Goal: Task Accomplishment & Management: Manage account settings

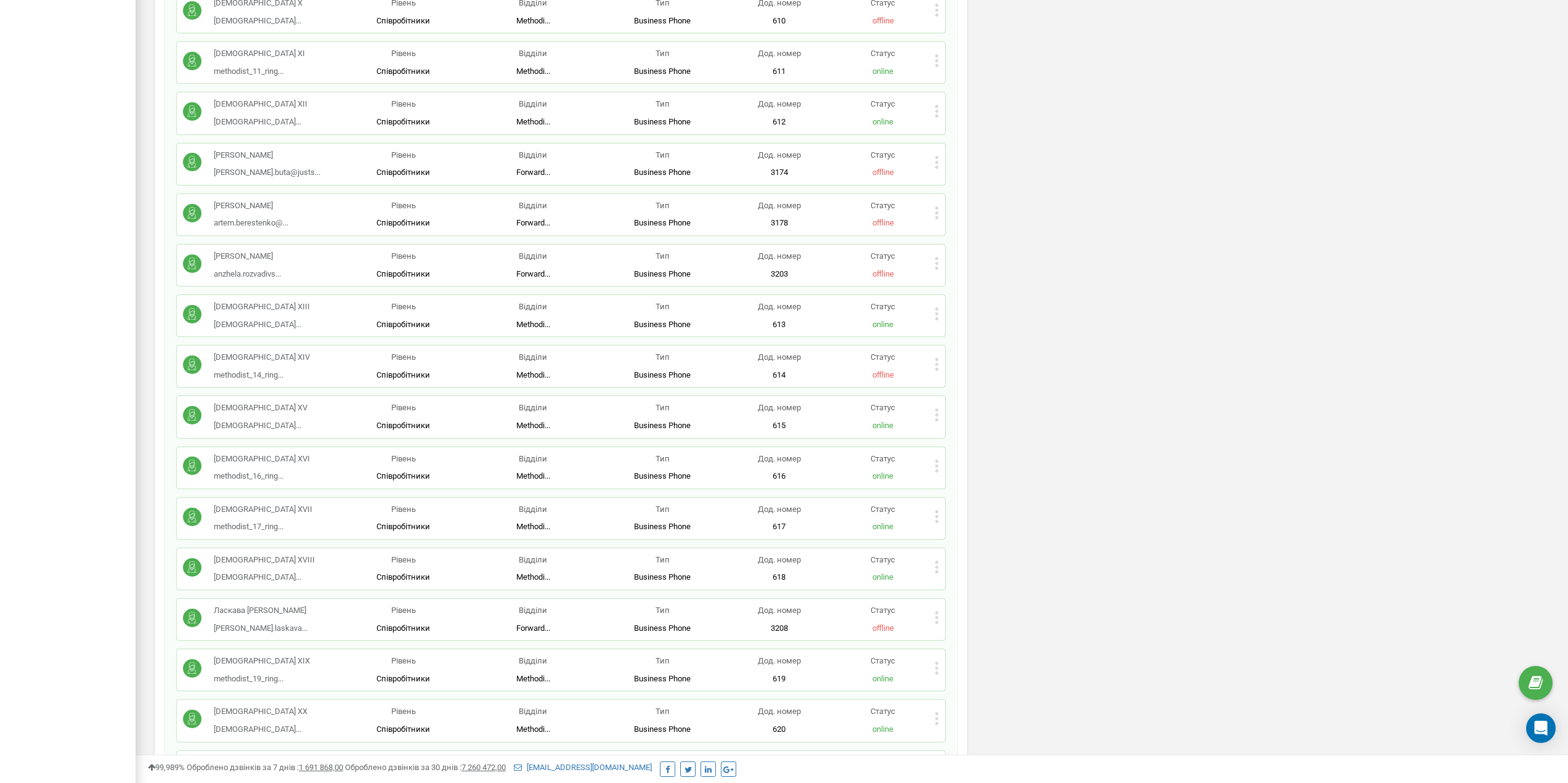
click at [937, 409] on icon at bounding box center [937, 415] width 4 height 13
click at [955, 426] on div "Редагувати" at bounding box center [996, 435] width 121 height 19
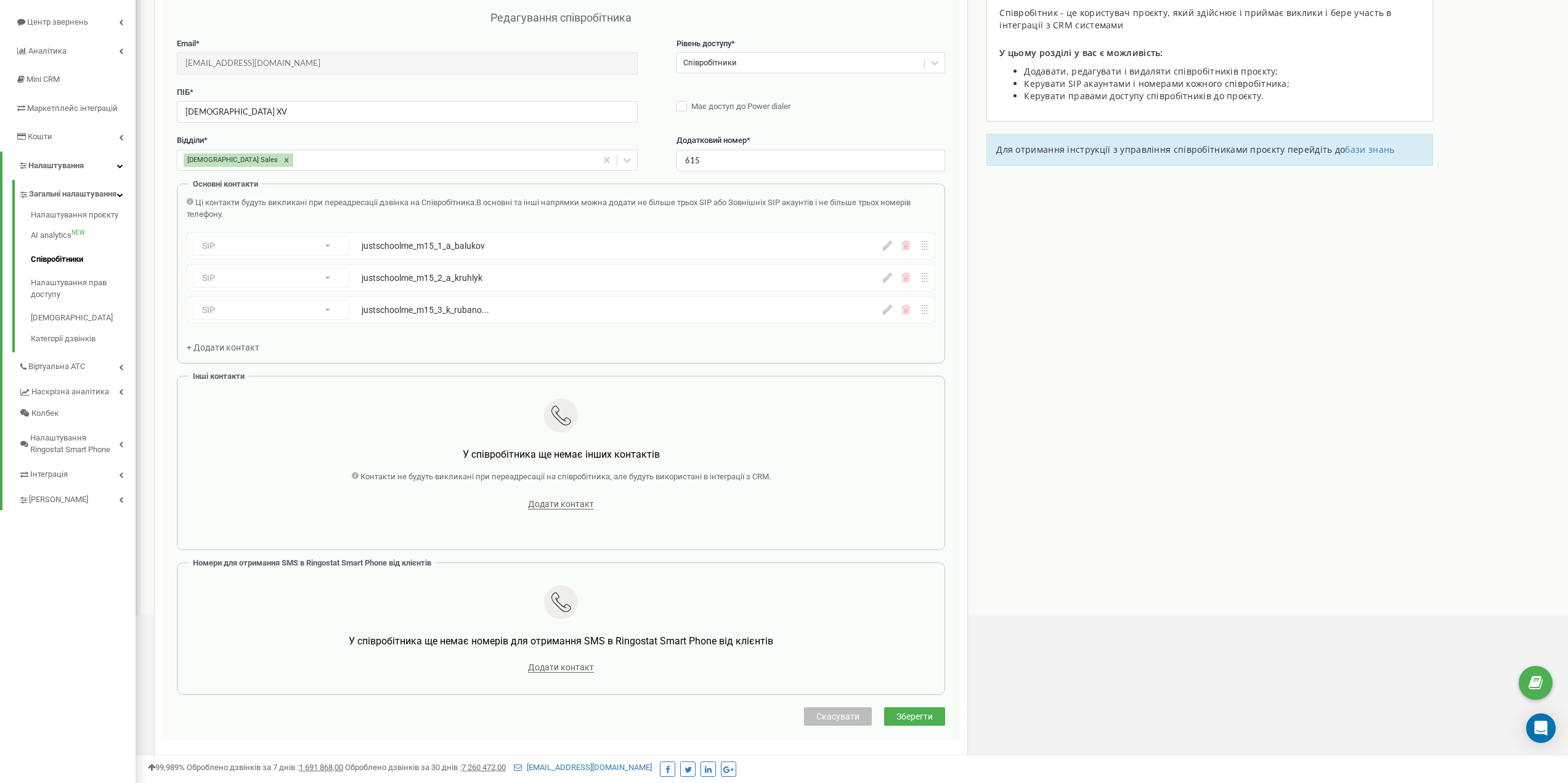
scroll to position [123, 0]
click at [884, 316] on div "SIP Номер телефону SIP Зовнішній SIP justschoolme_m15_3_k_rubano... justschoolm…" at bounding box center [561, 311] width 749 height 26
click at [885, 312] on icon at bounding box center [887, 310] width 9 height 9
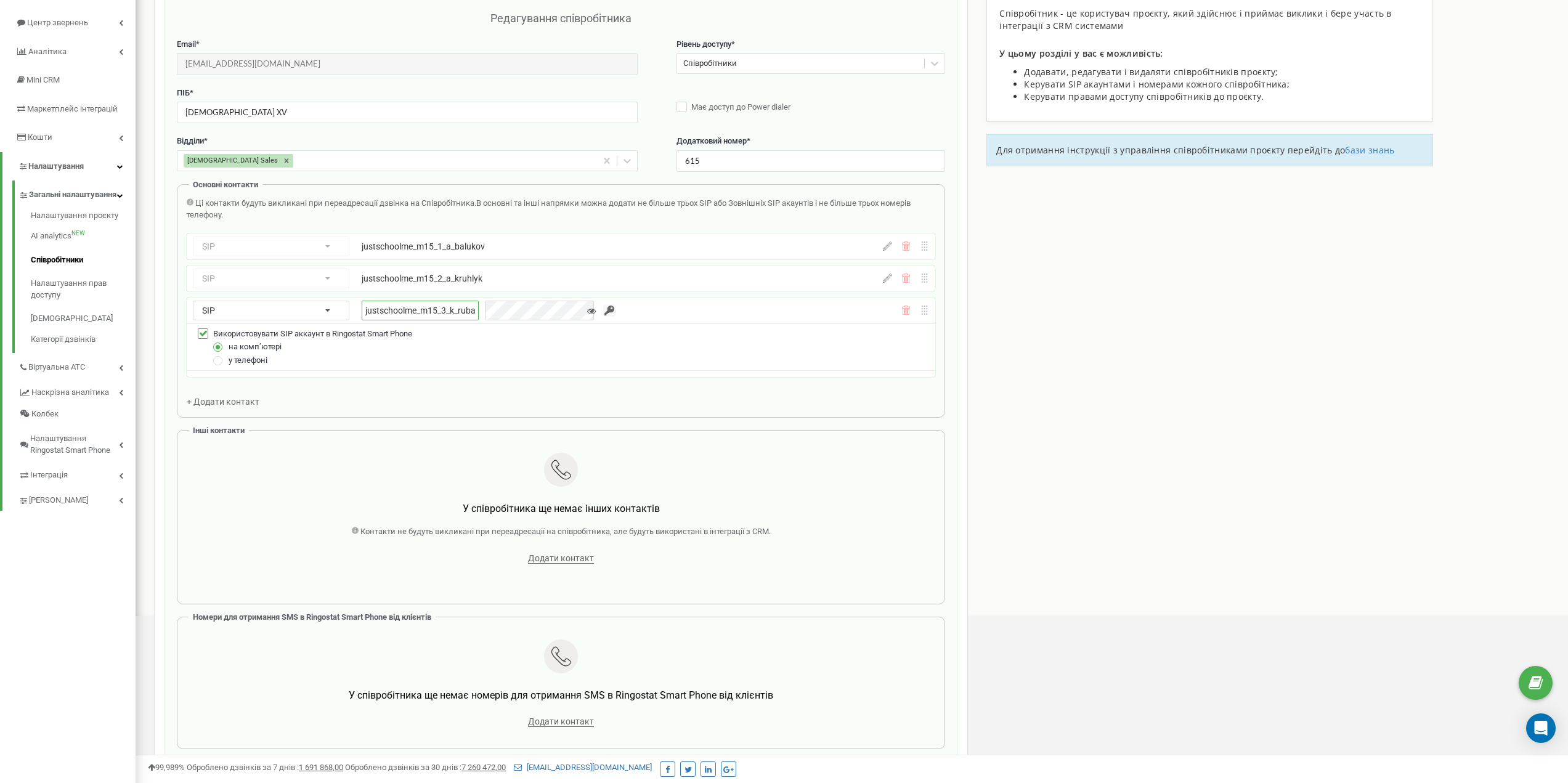
click at [378, 314] on input "justschoolme_m15_3_k_rubanovska" at bounding box center [420, 311] width 117 height 20
paste input "empty"
type input "justschoolme_m15_3_empty"
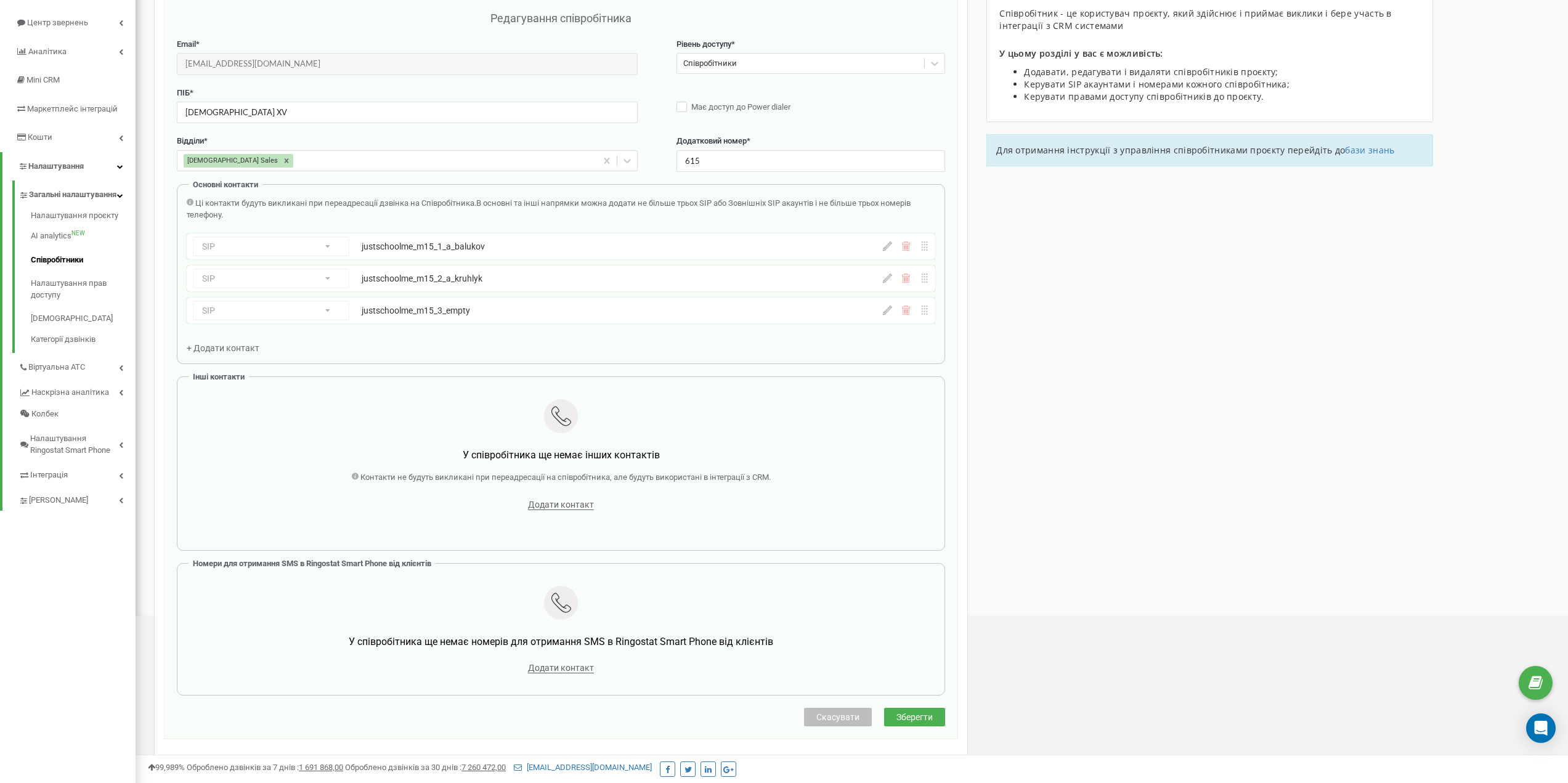
click at [894, 308] on div at bounding box center [906, 310] width 46 height 9
click at [884, 312] on icon at bounding box center [887, 310] width 9 height 9
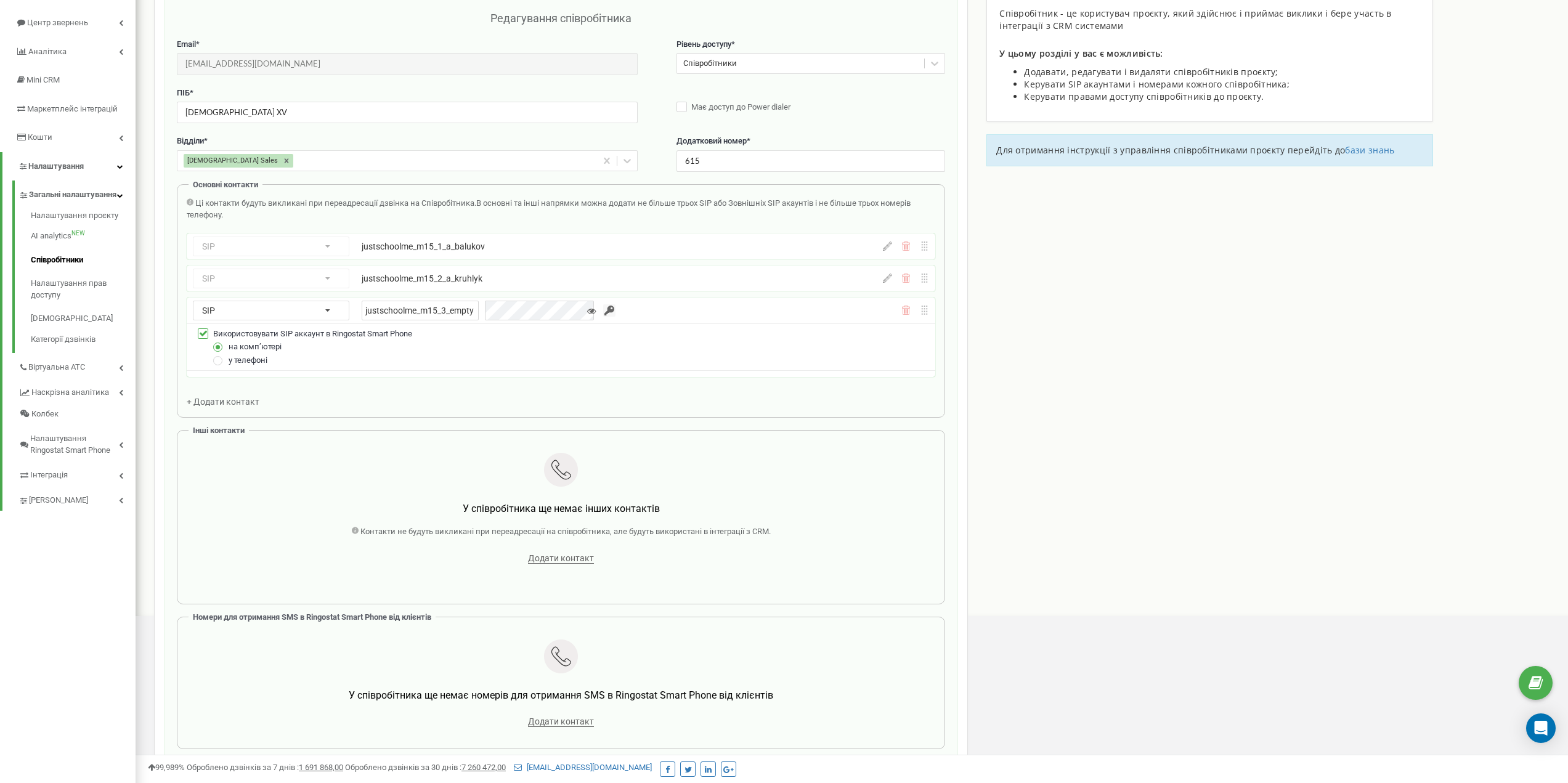
click at [581, 214] on div "Ці контакти будуть викликані при переадресації дзвінка на Співробітника. В осно…" at bounding box center [561, 209] width 749 height 23
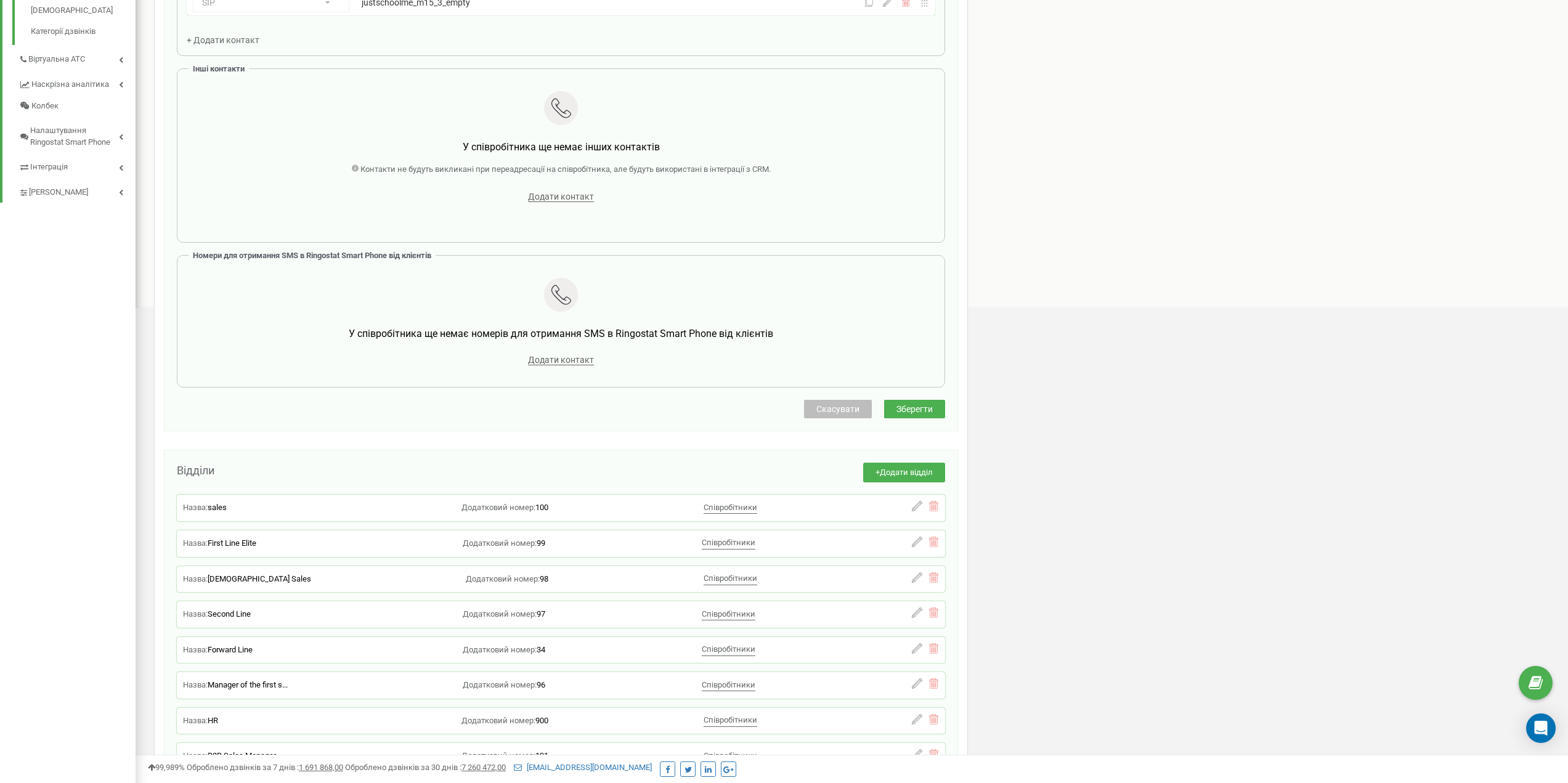
click at [908, 405] on span "Зберегти" at bounding box center [914, 409] width 36 height 10
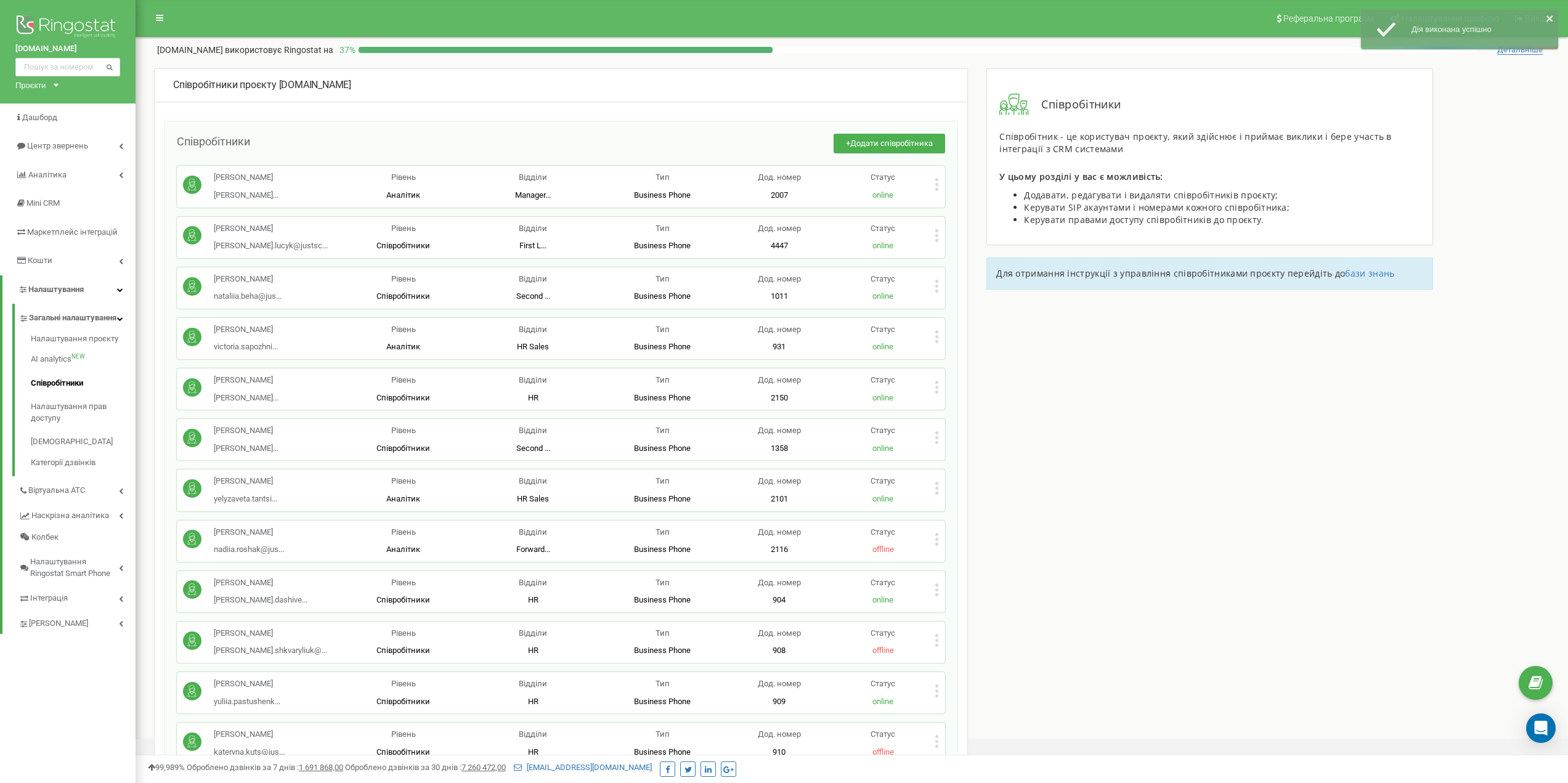
scroll to position [4765, 0]
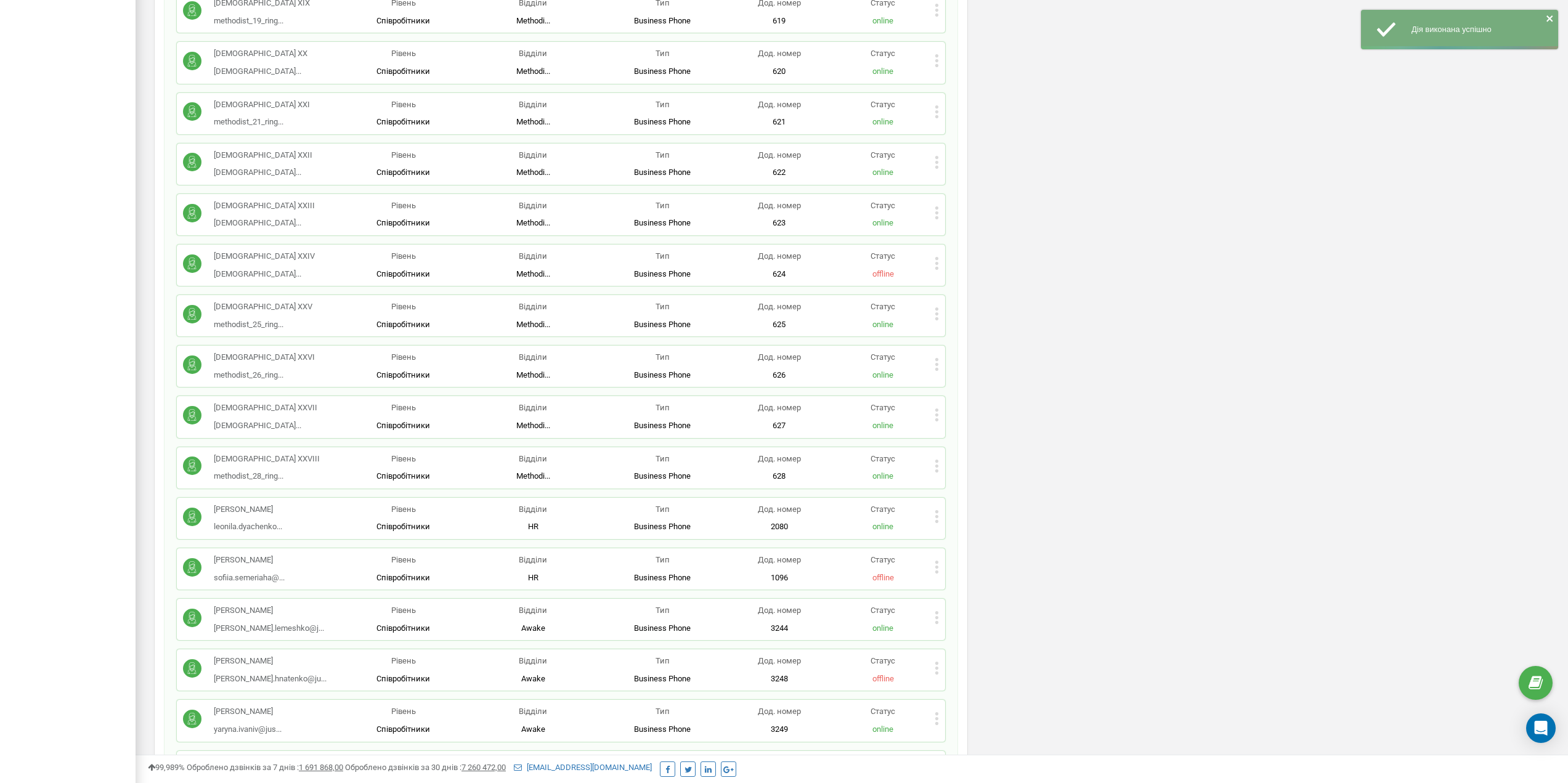
click at [937, 409] on icon at bounding box center [937, 415] width 4 height 13
click at [956, 431] on span "Редагувати" at bounding box center [976, 435] width 49 height 8
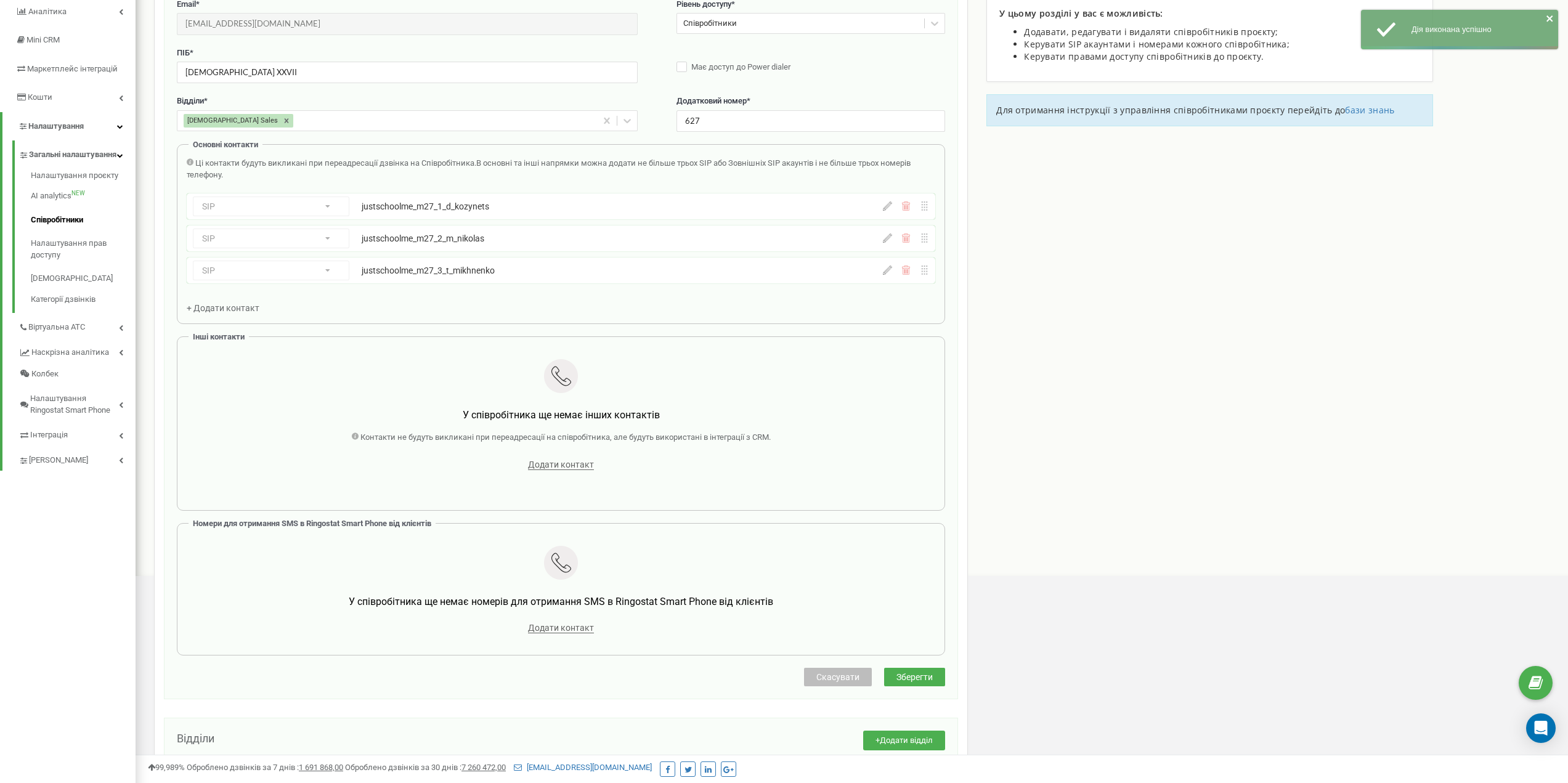
scroll to position [123, 0]
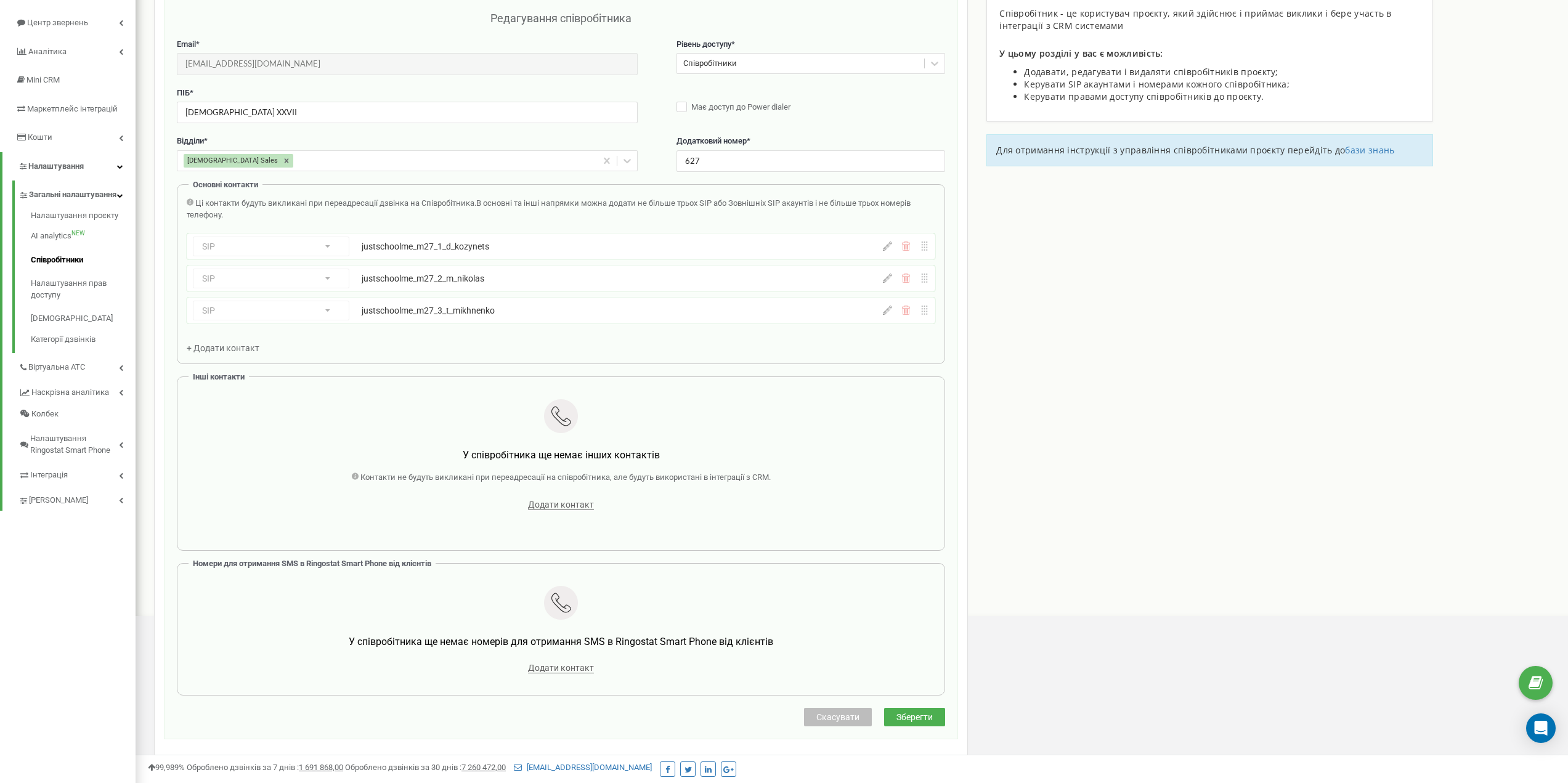
click at [886, 309] on icon at bounding box center [887, 310] width 9 height 9
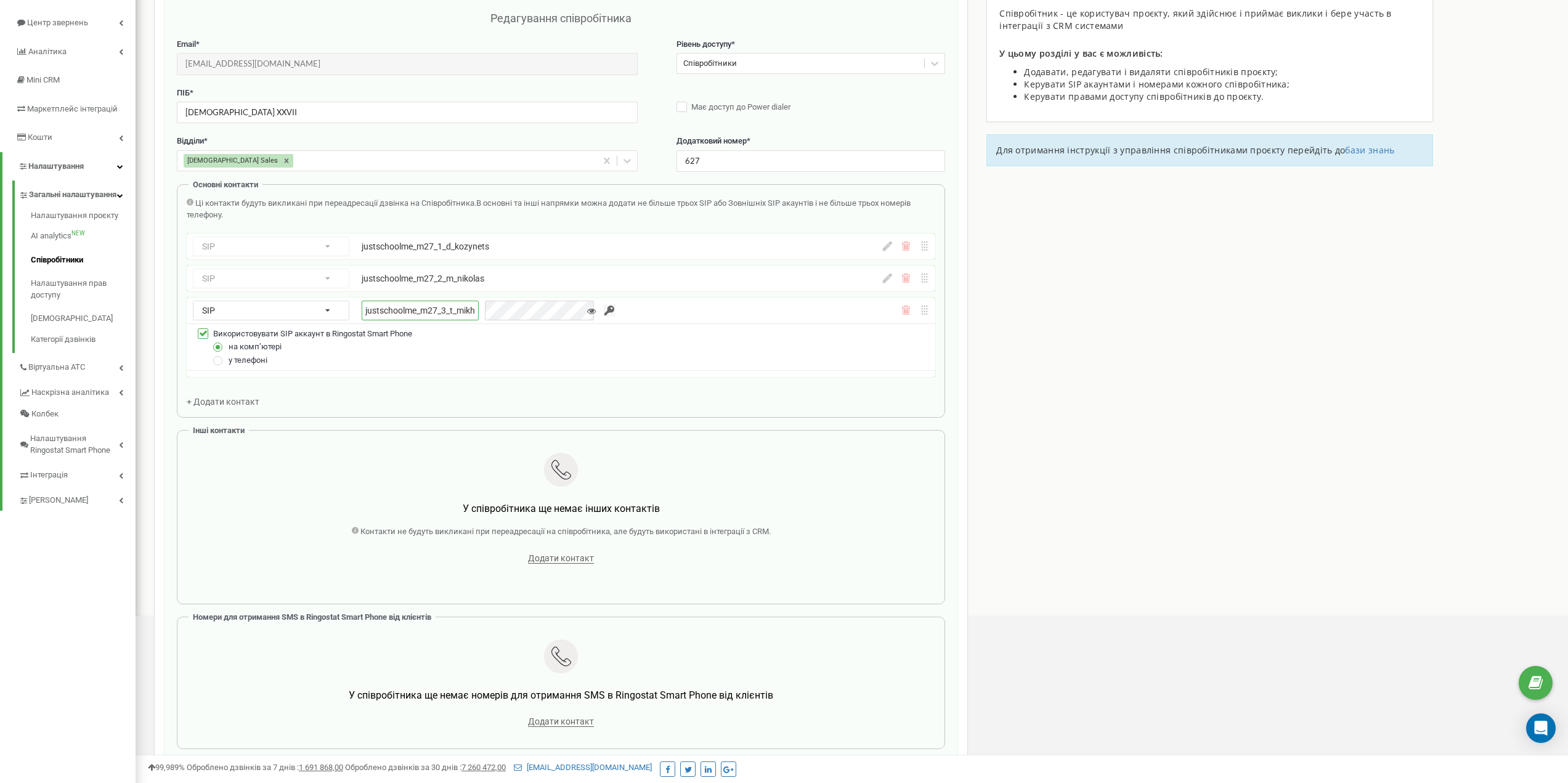
click at [398, 316] on input "justschoolme_m27_3_t_mikhnenko" at bounding box center [420, 311] width 117 height 20
paste input "empty"
type input "justschoolme_m27_3_empty"
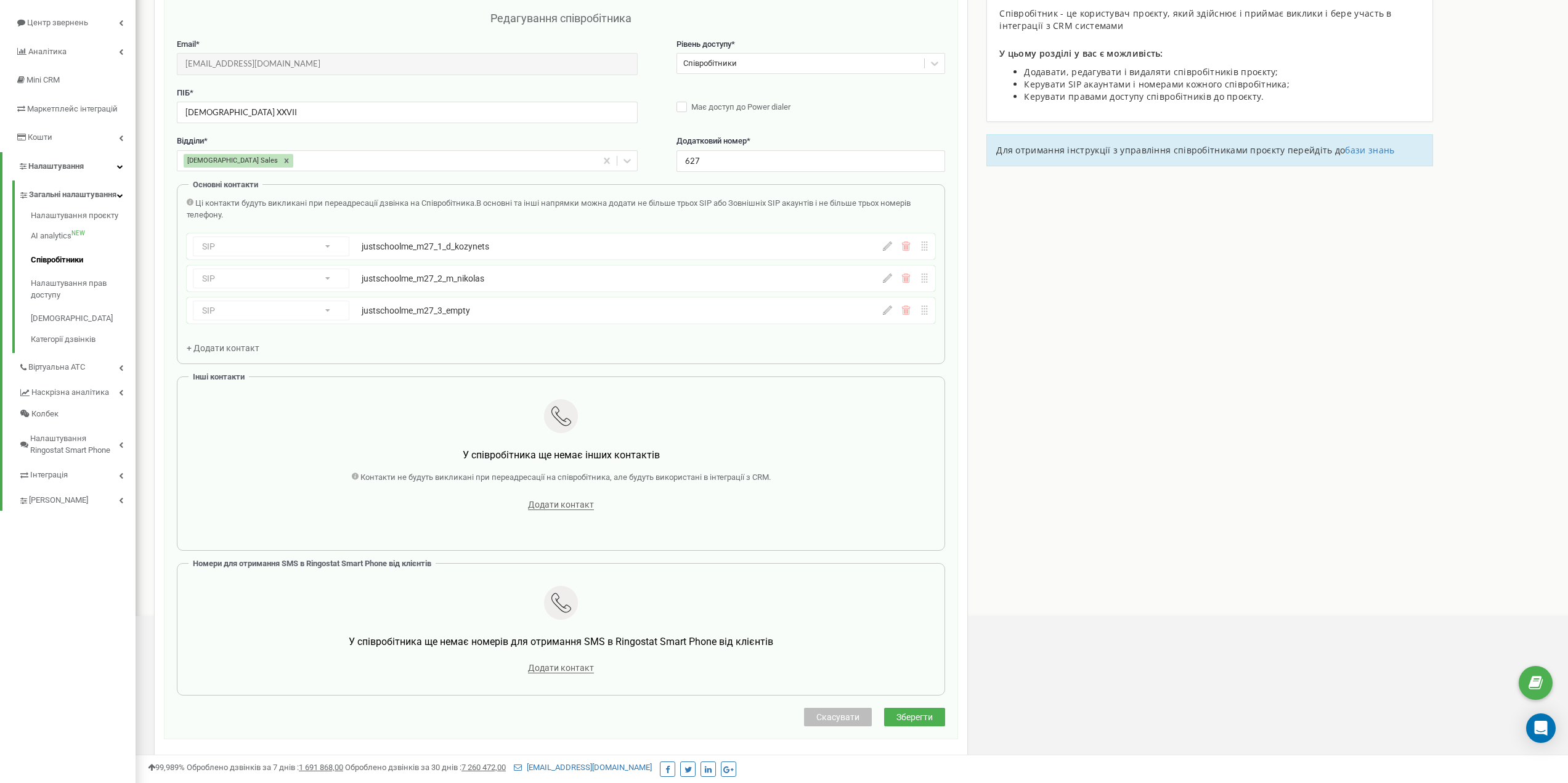
click at [883, 309] on icon at bounding box center [887, 310] width 9 height 9
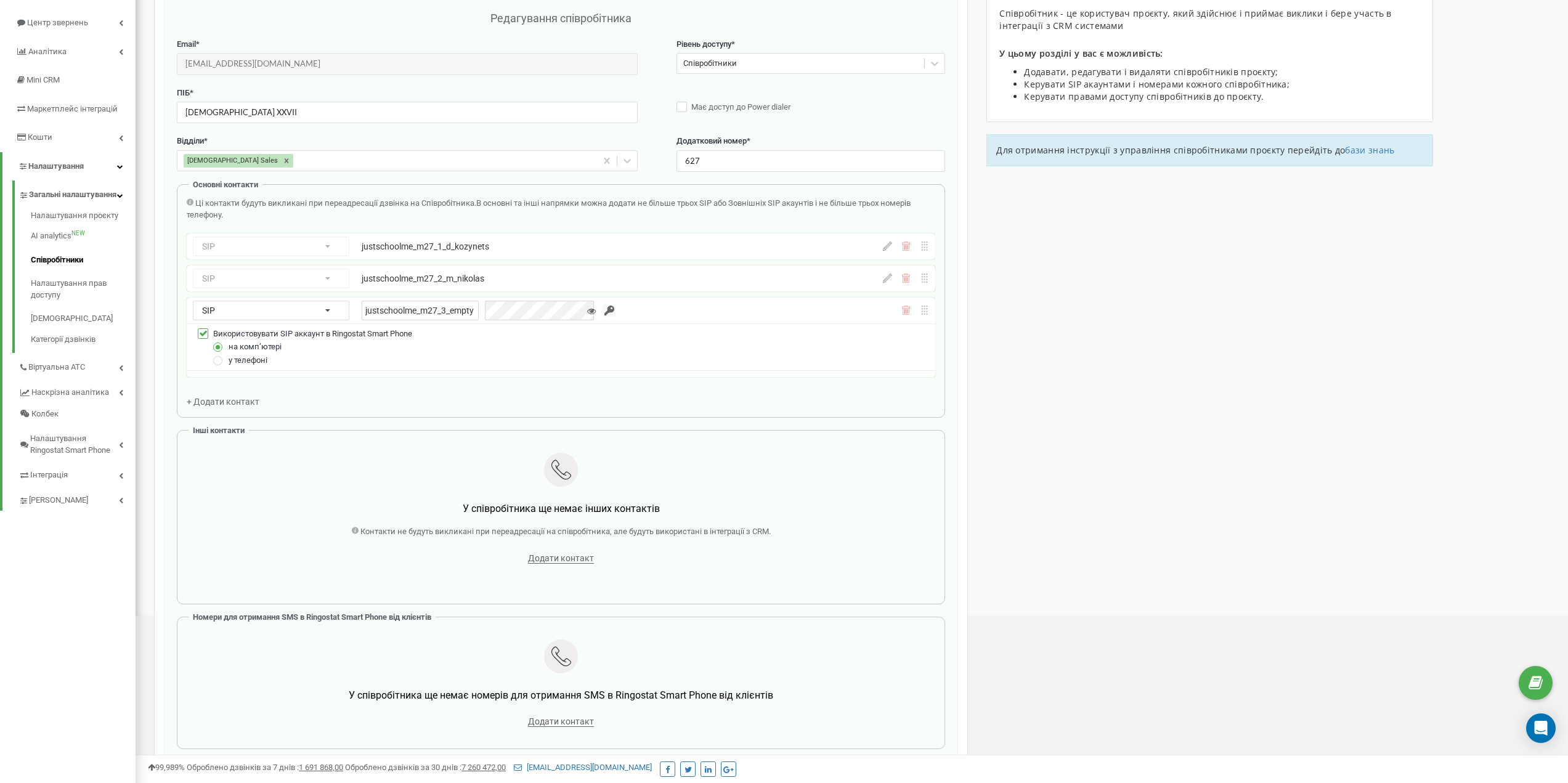
click at [564, 211] on div "Ці контакти будуть викликані при переадресації дзвінка на Співробітника. В осно…" at bounding box center [561, 209] width 749 height 23
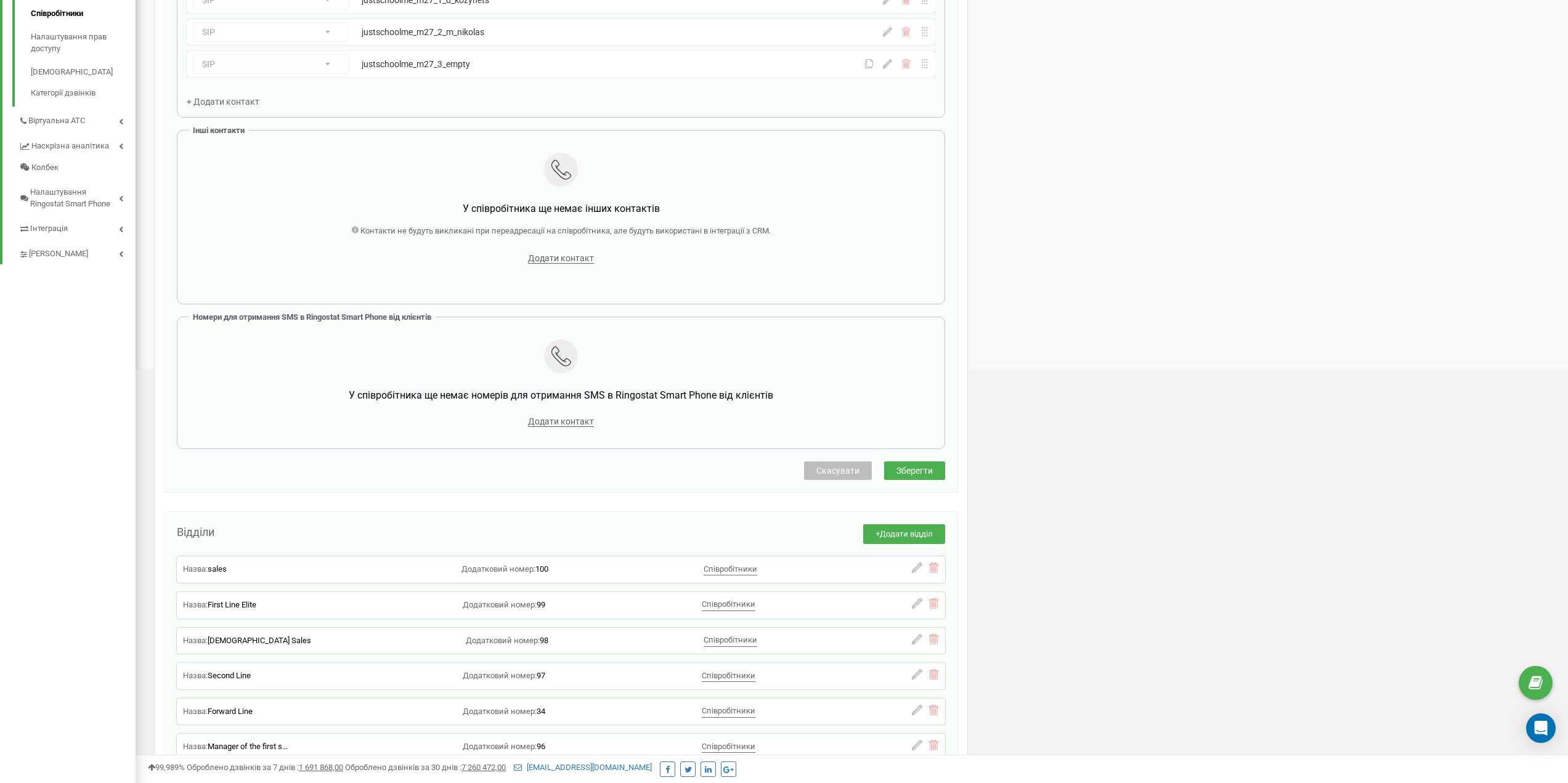
click at [923, 467] on span "Зберегти" at bounding box center [914, 471] width 36 height 10
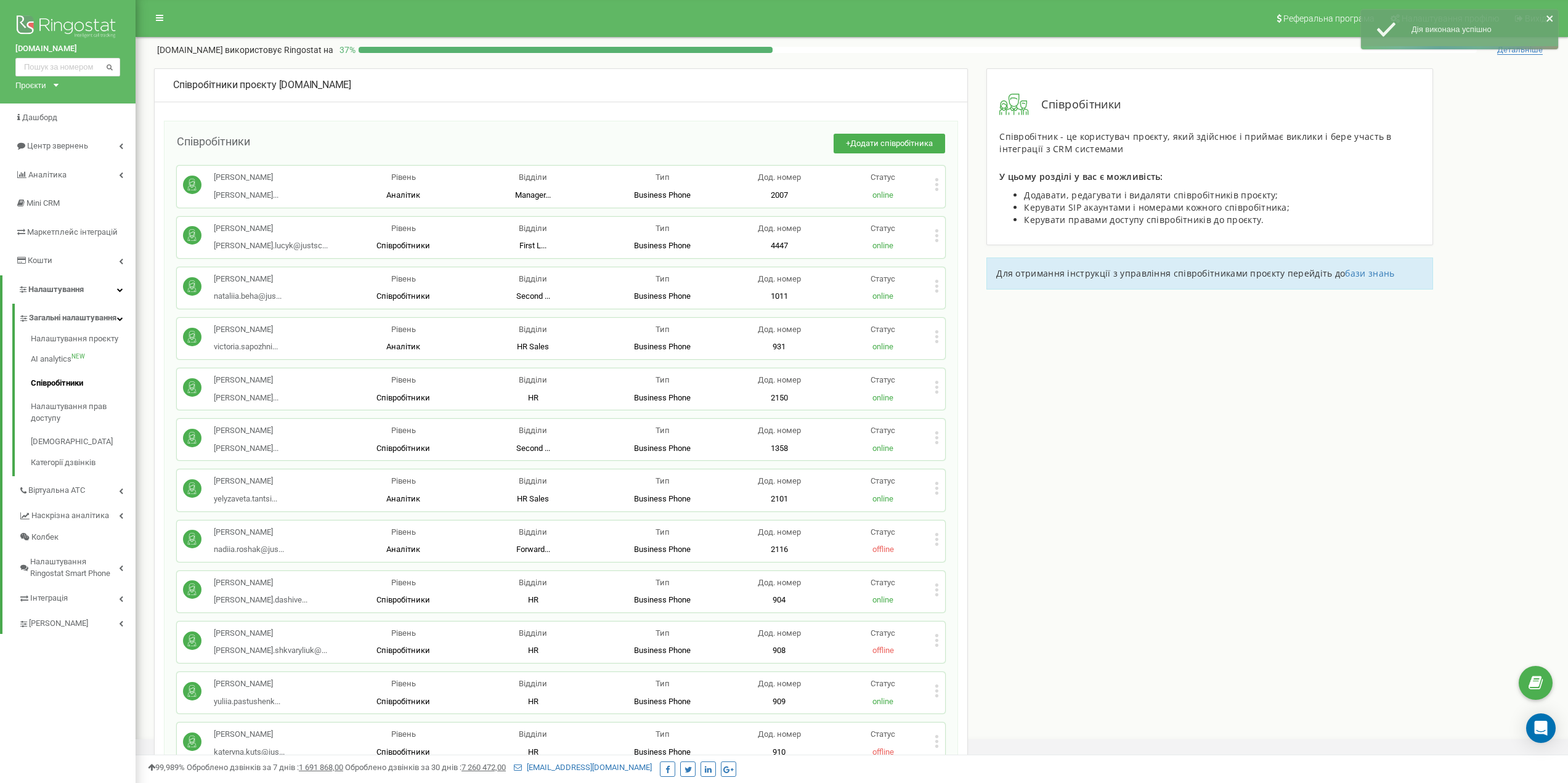
scroll to position [4005, 0]
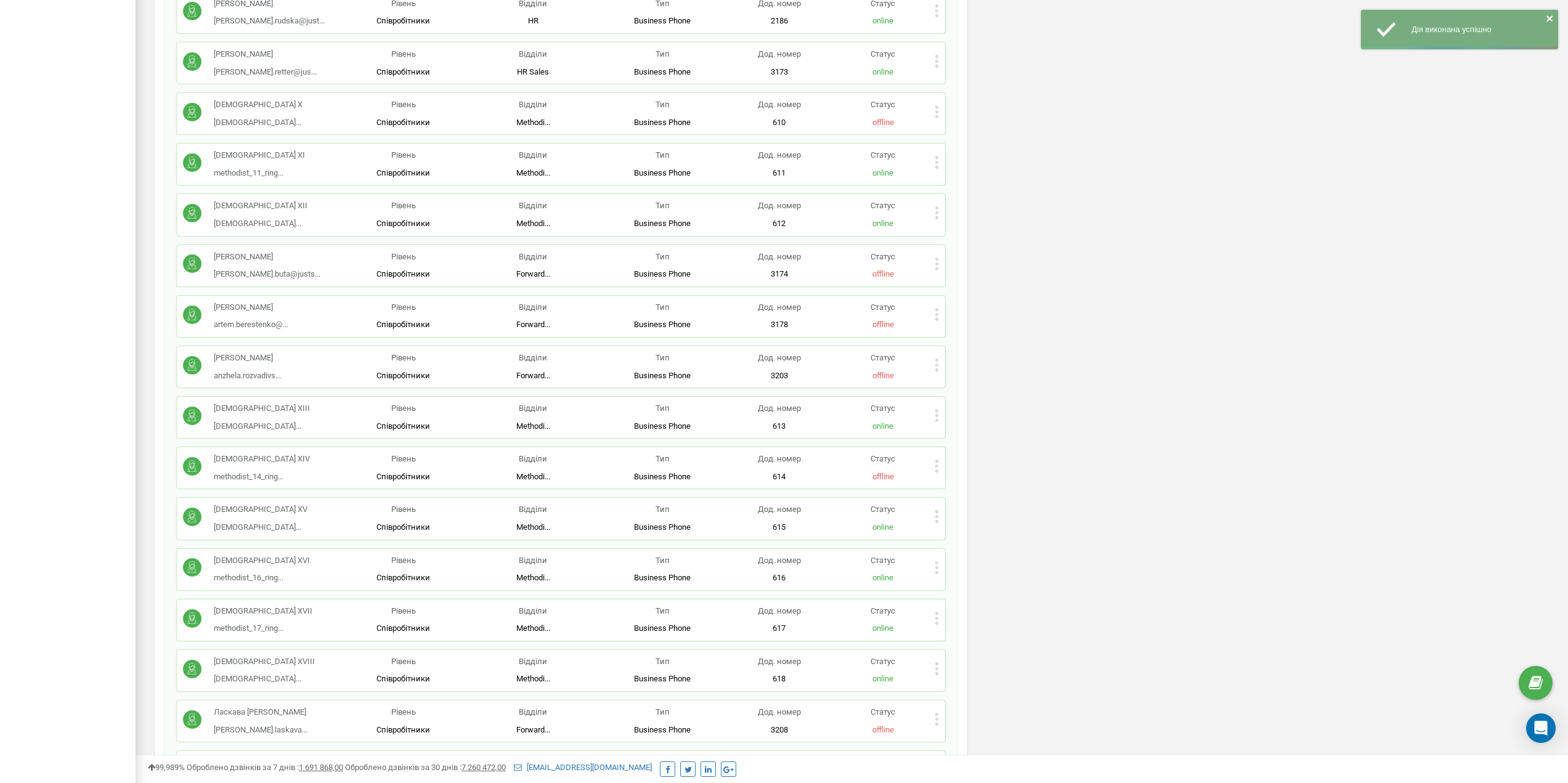
click at [936, 414] on icon at bounding box center [937, 416] width 3 height 3
click at [961, 426] on div "Редагувати" at bounding box center [996, 435] width 121 height 19
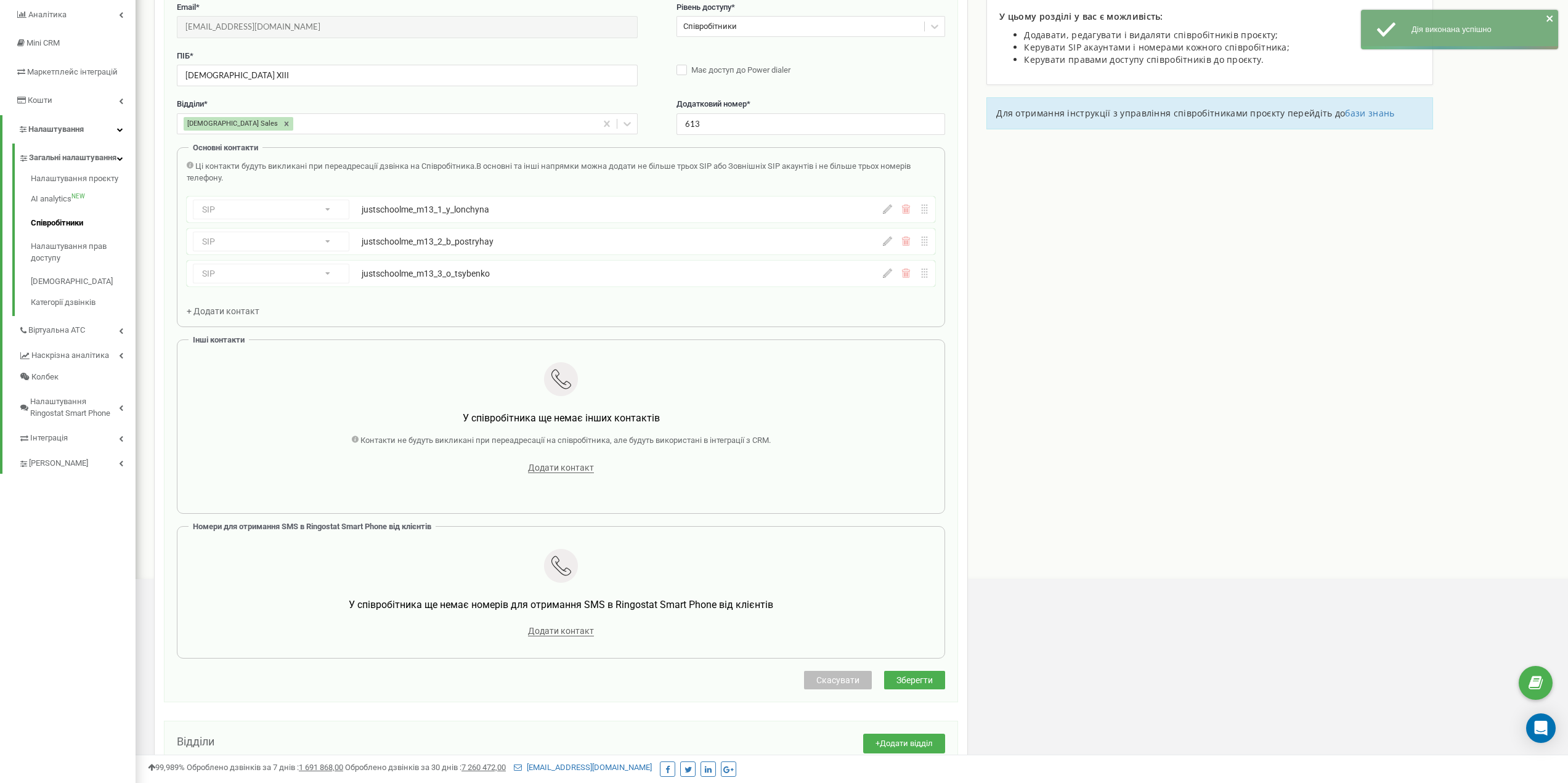
scroll to position [123, 0]
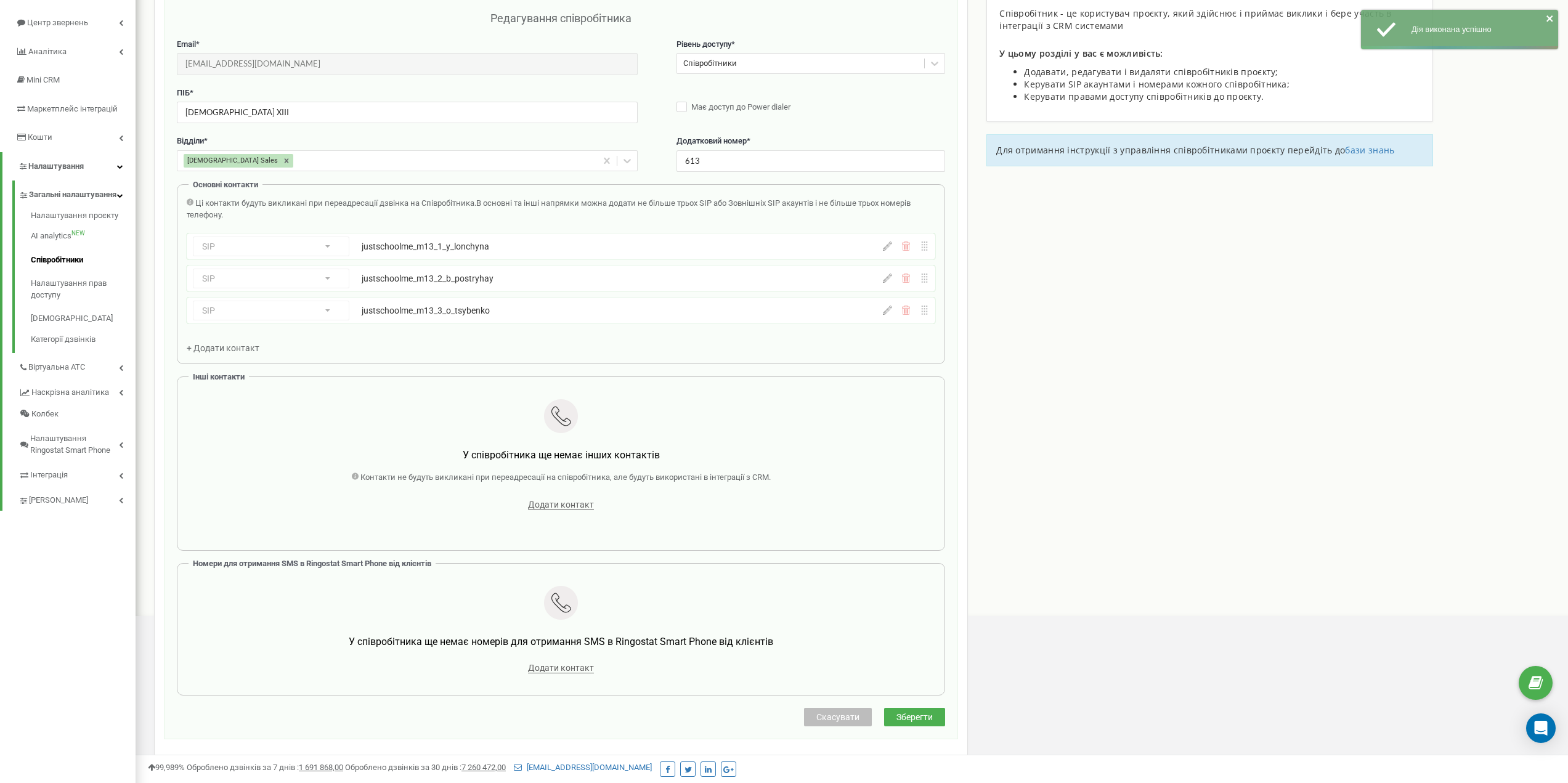
click at [891, 247] on icon at bounding box center [887, 246] width 9 height 9
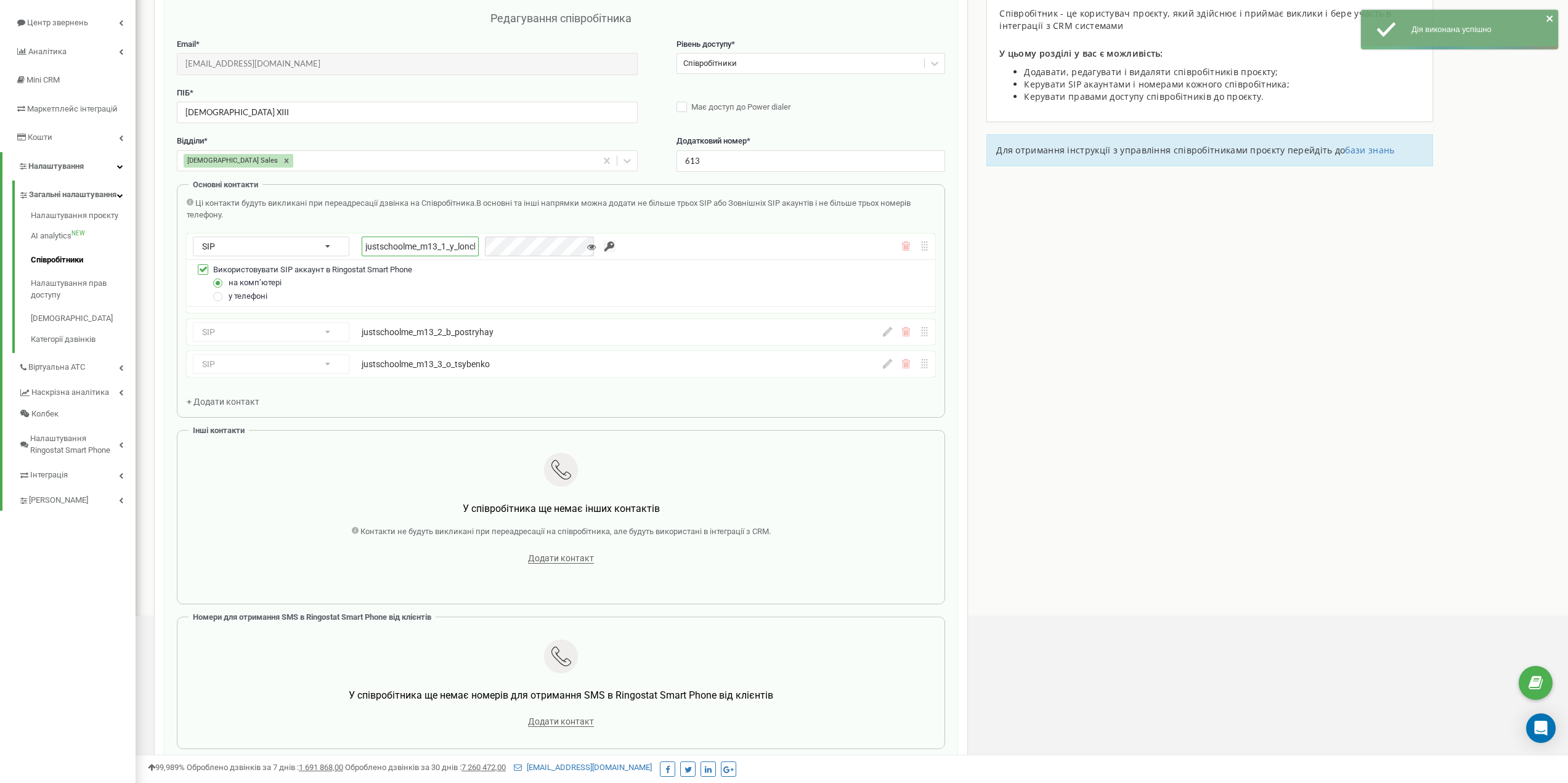
click at [421, 241] on input "justschoolme_m13_1_y_lonchyna" at bounding box center [420, 247] width 117 height 20
paste input "empty"
type input "justschoolme_m13_1_empty"
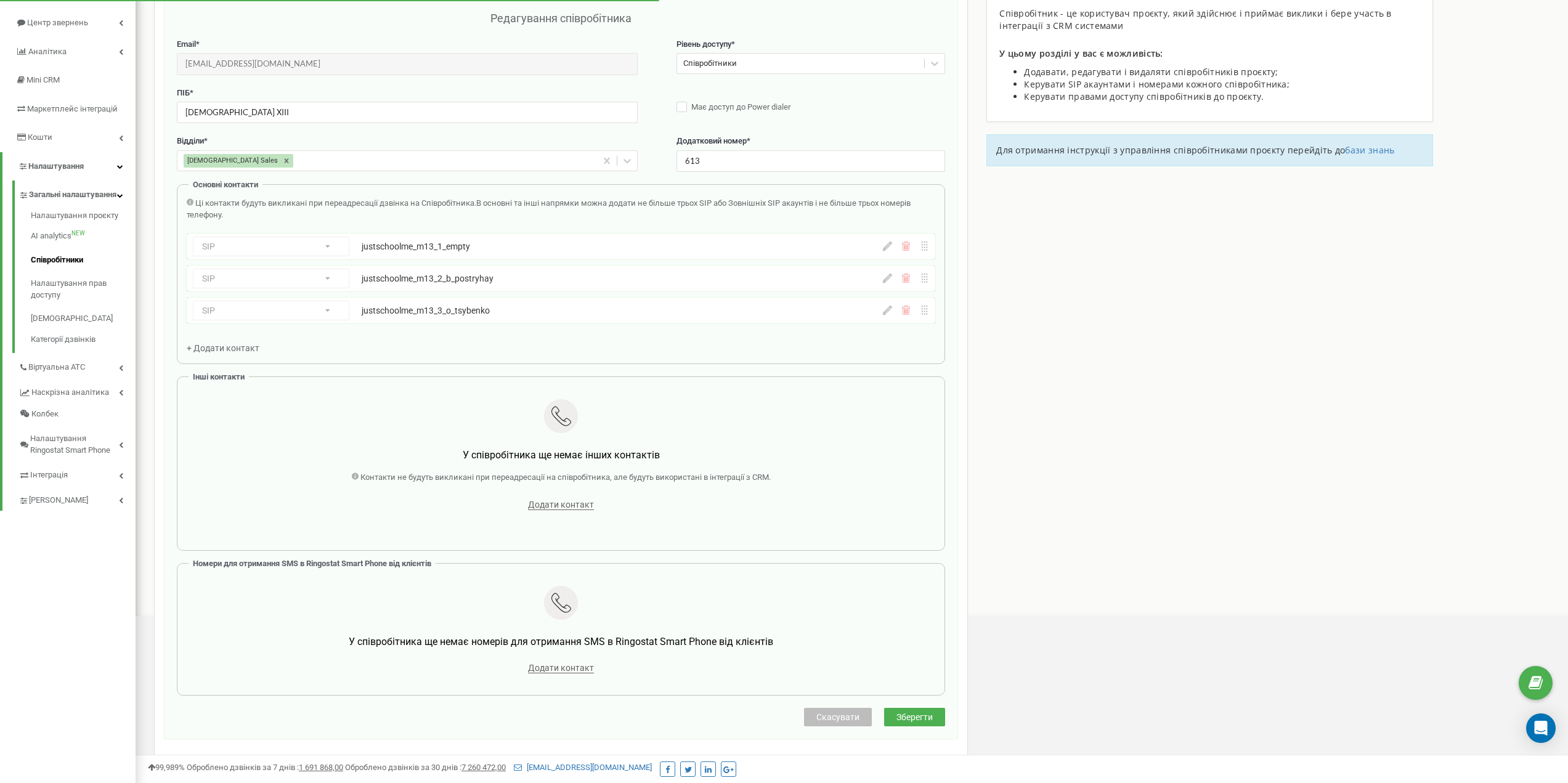
click at [886, 251] on icon at bounding box center [887, 246] width 9 height 9
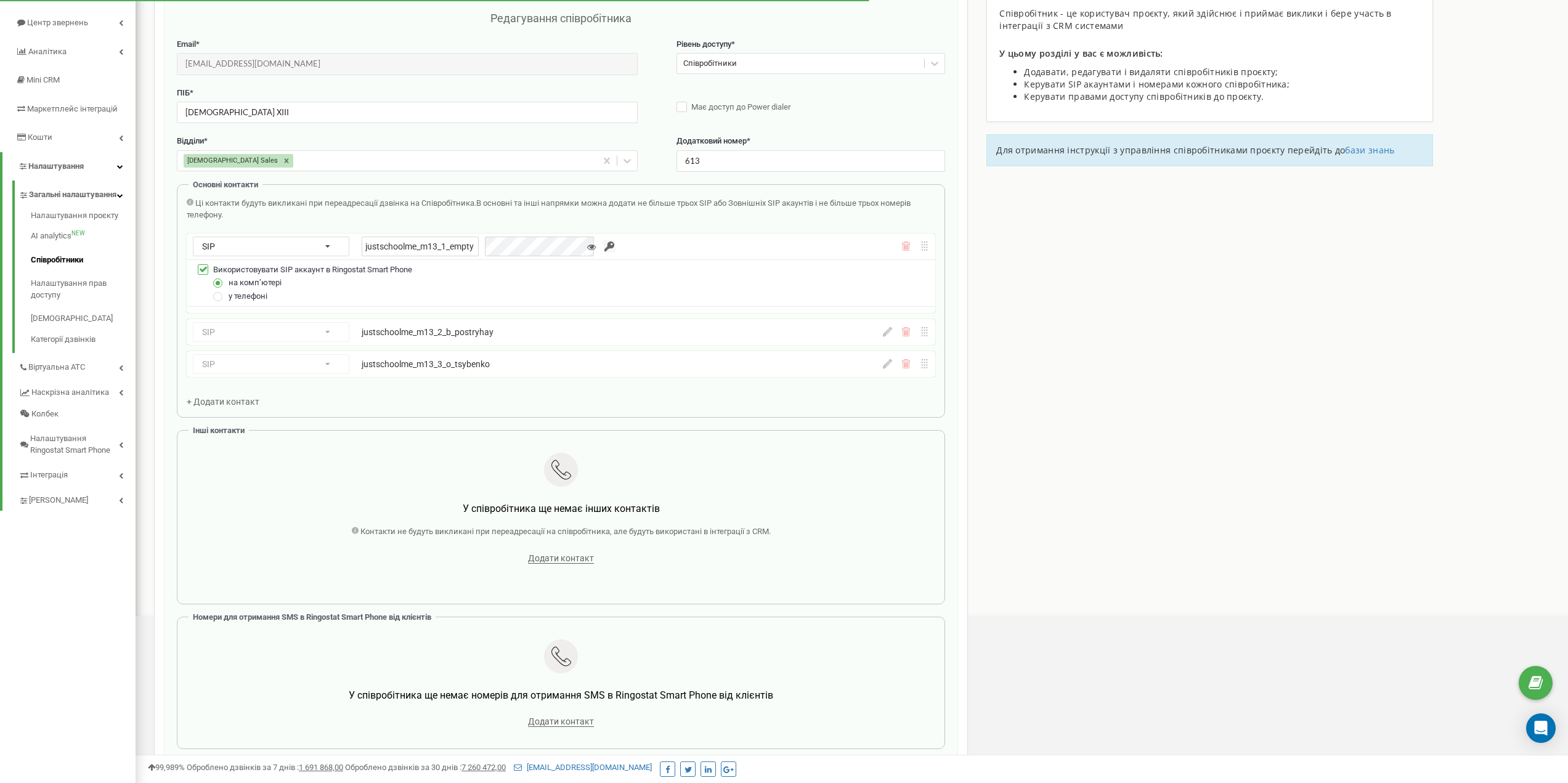
click at [534, 199] on span "В основні та інші напрямки можна додати не більше трьох SIP або Зовнішніх SIP а…" at bounding box center [548, 209] width 724 height 21
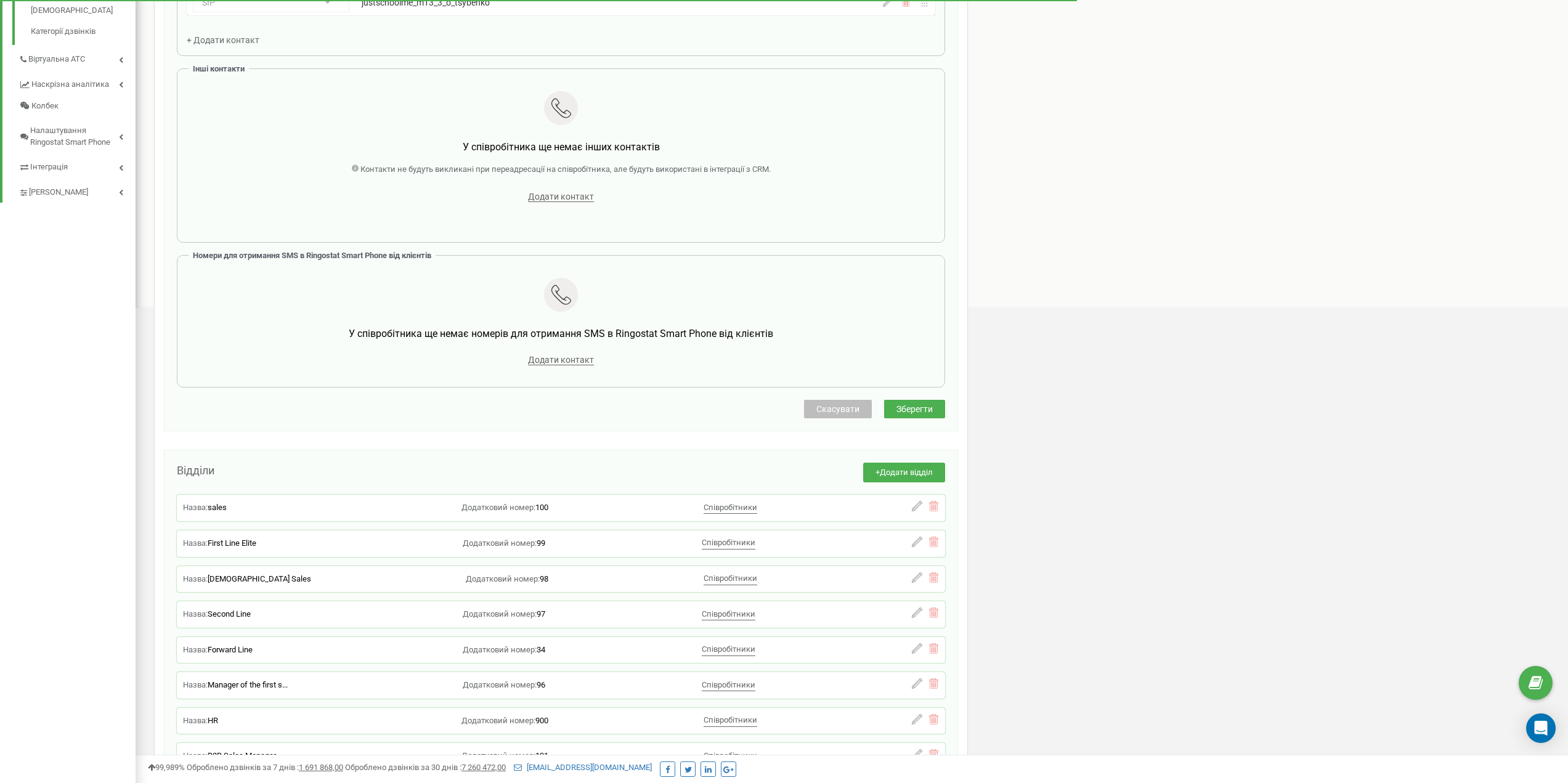
click at [943, 409] on button "Зберегти" at bounding box center [915, 409] width 61 height 18
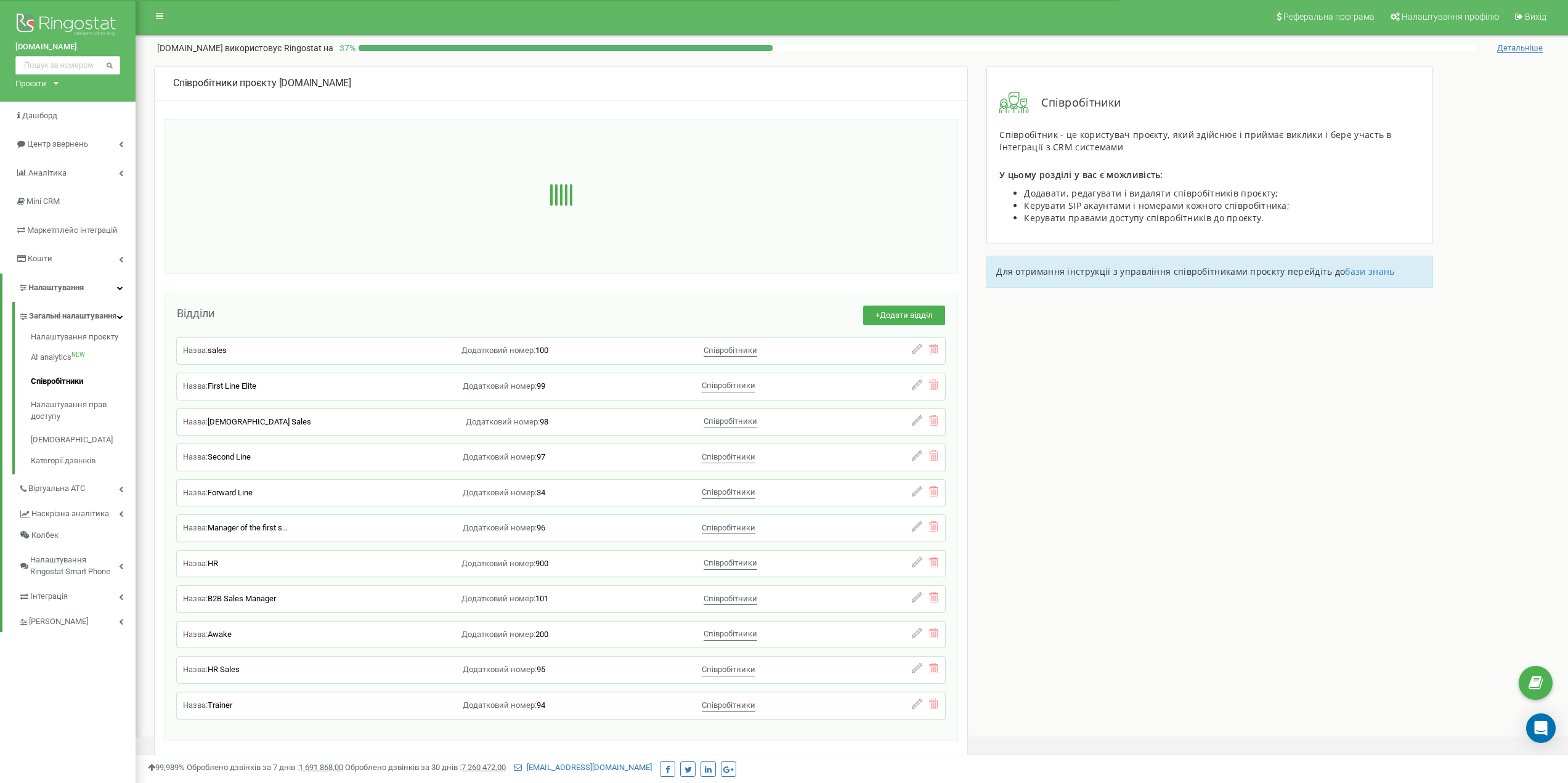
scroll to position [0, 0]
